Goal: Find specific page/section: Find specific page/section

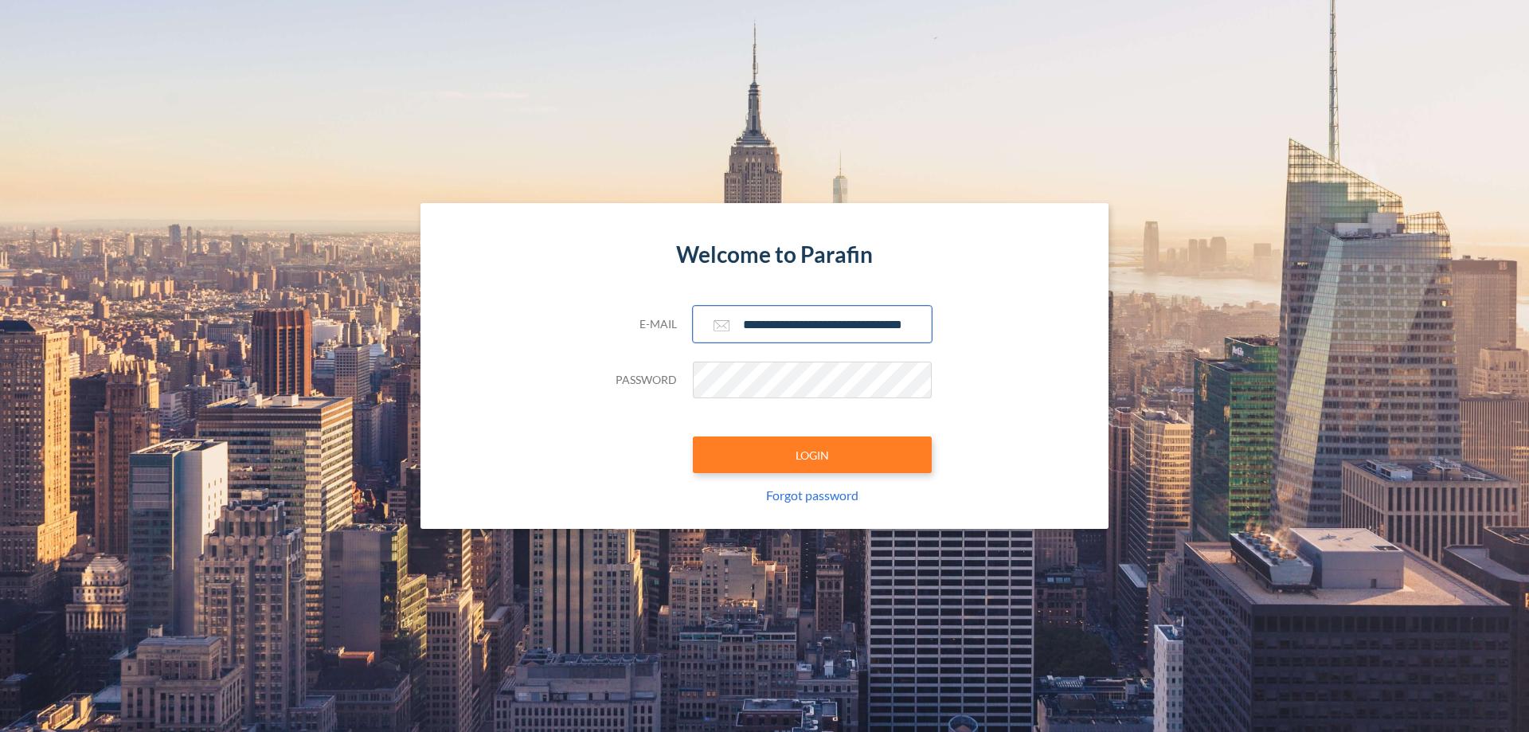
type input "**********"
click at [812, 455] on button "LOGIN" at bounding box center [812, 454] width 239 height 37
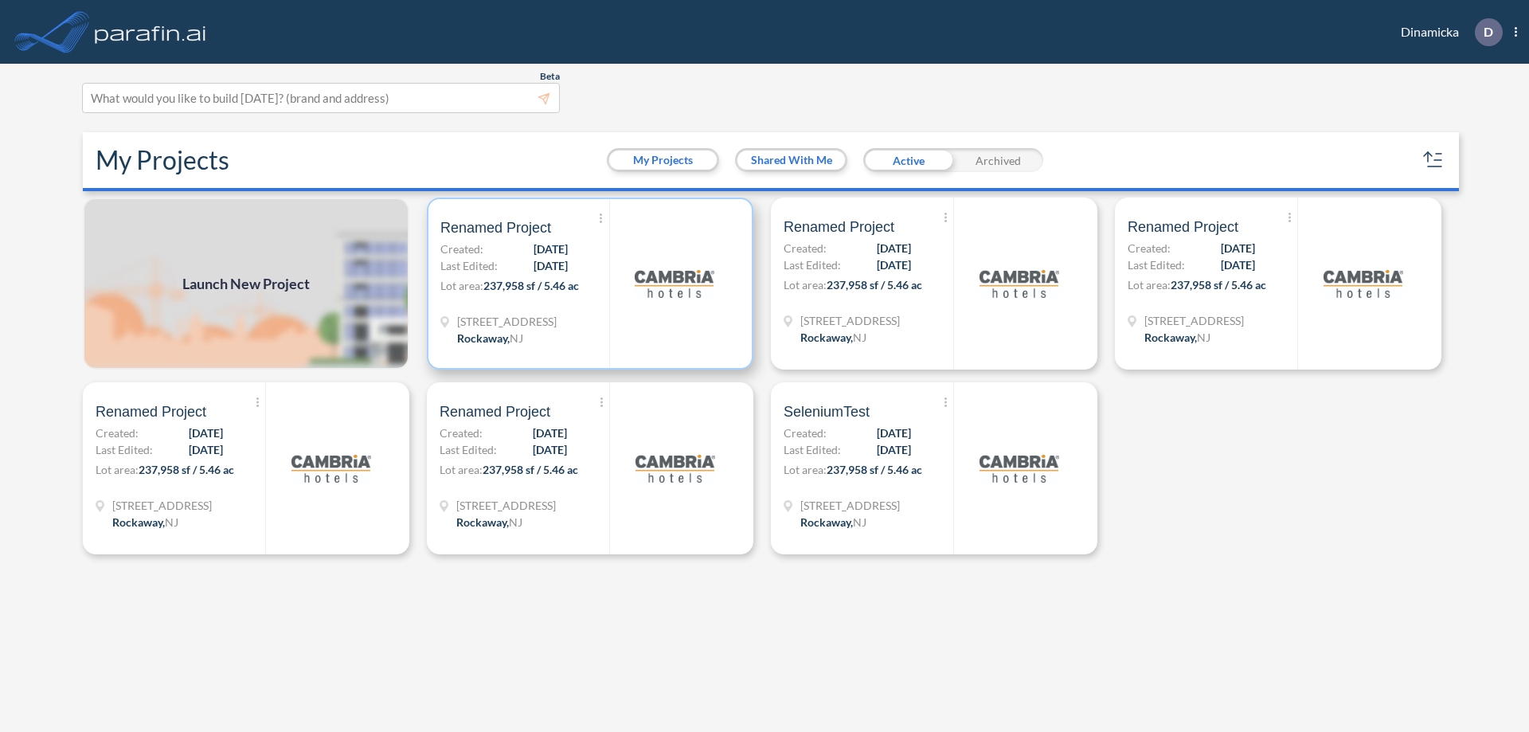
scroll to position [4, 0]
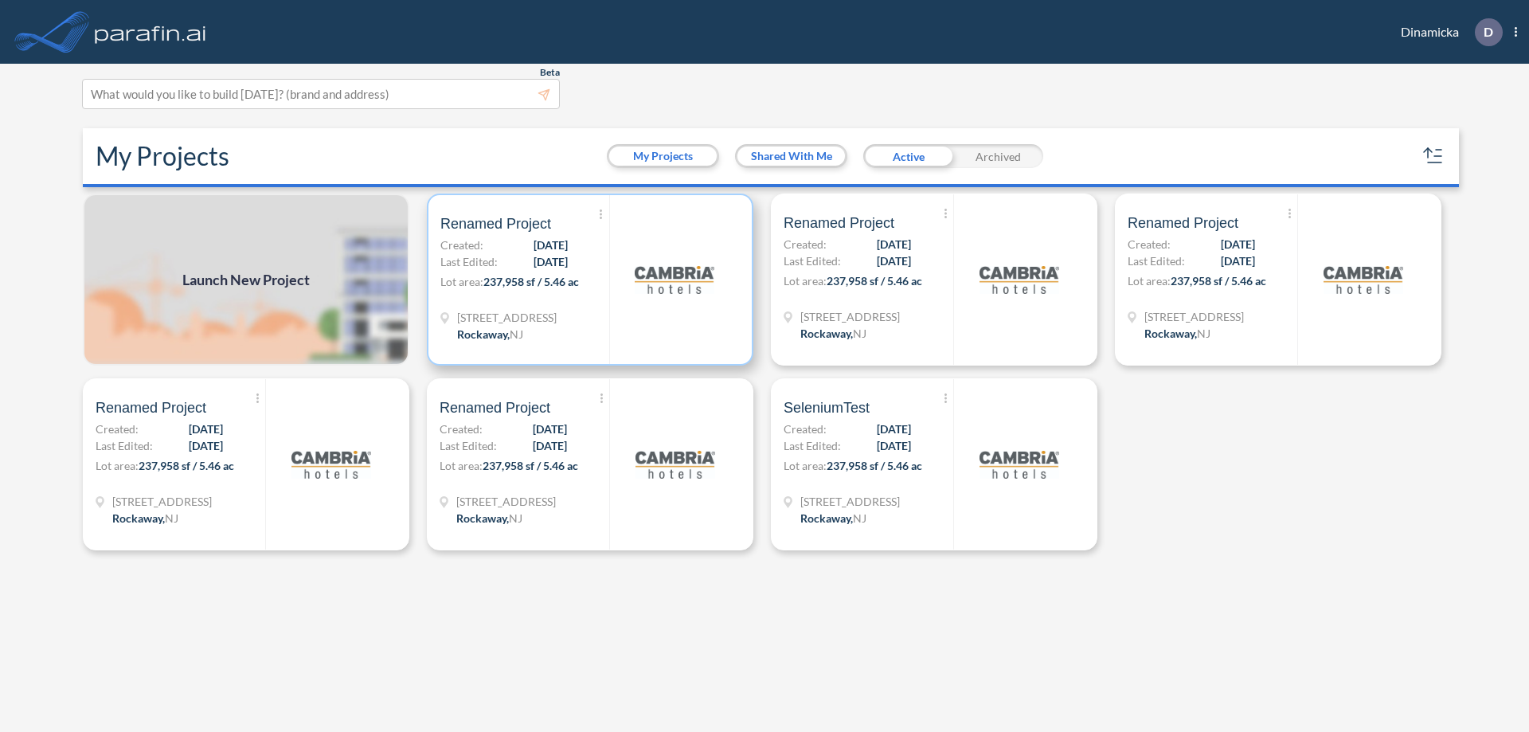
click at [590, 280] on p "Lot area: 237,958 sf / 5.46 ac" at bounding box center [524, 284] width 169 height 23
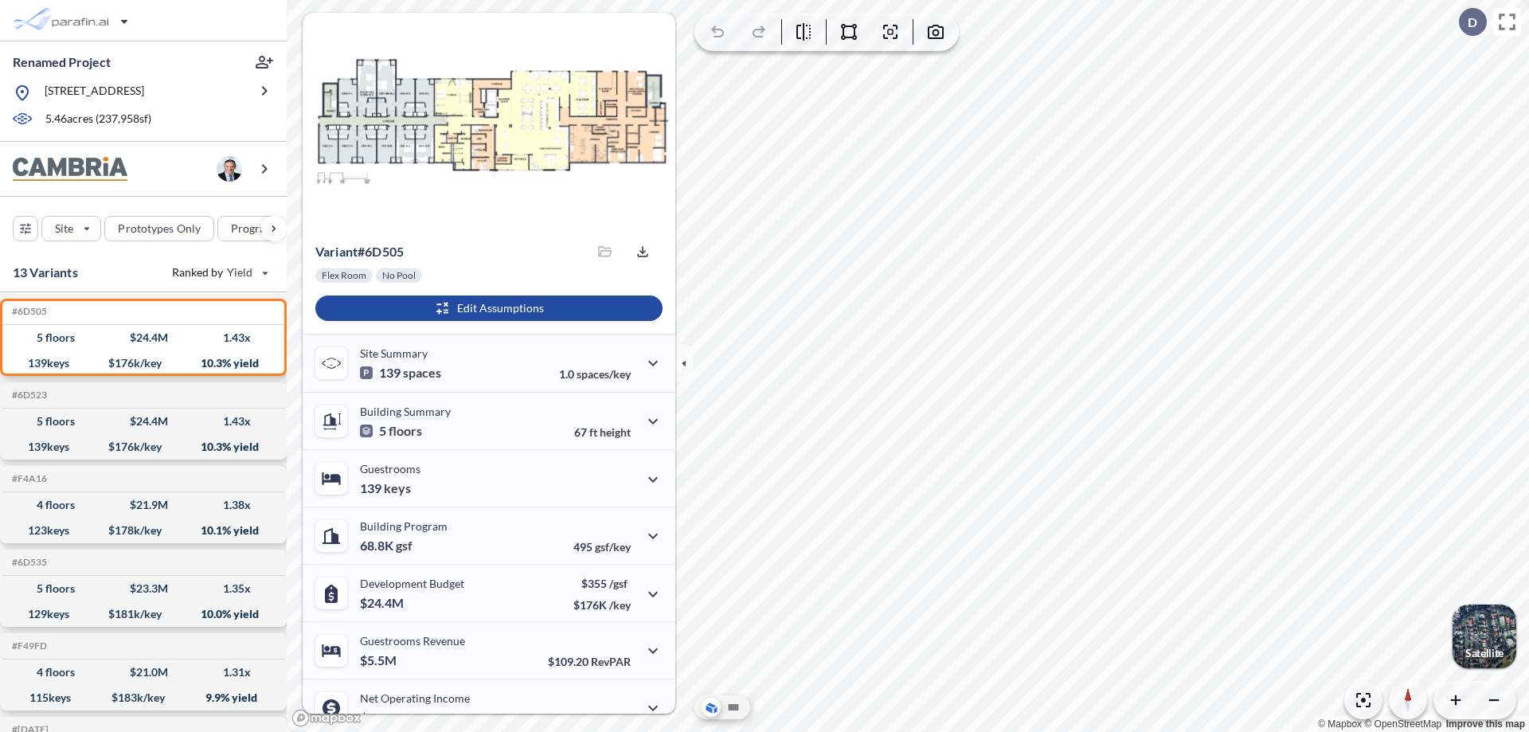
scroll to position [80, 0]
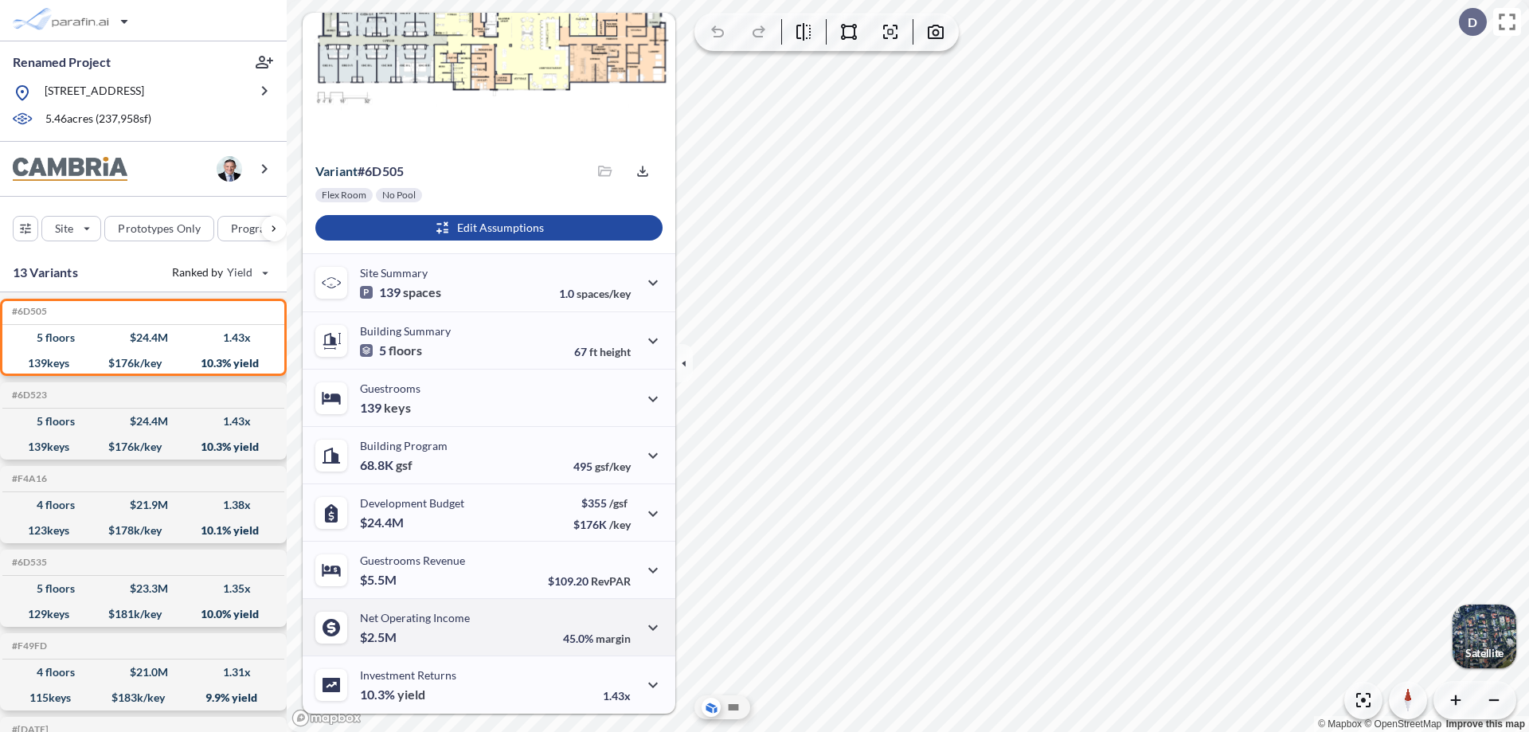
click at [487, 627] on div "Net Operating Income $2.5M 45.0% margin" at bounding box center [489, 626] width 373 height 57
